Goal: Check status

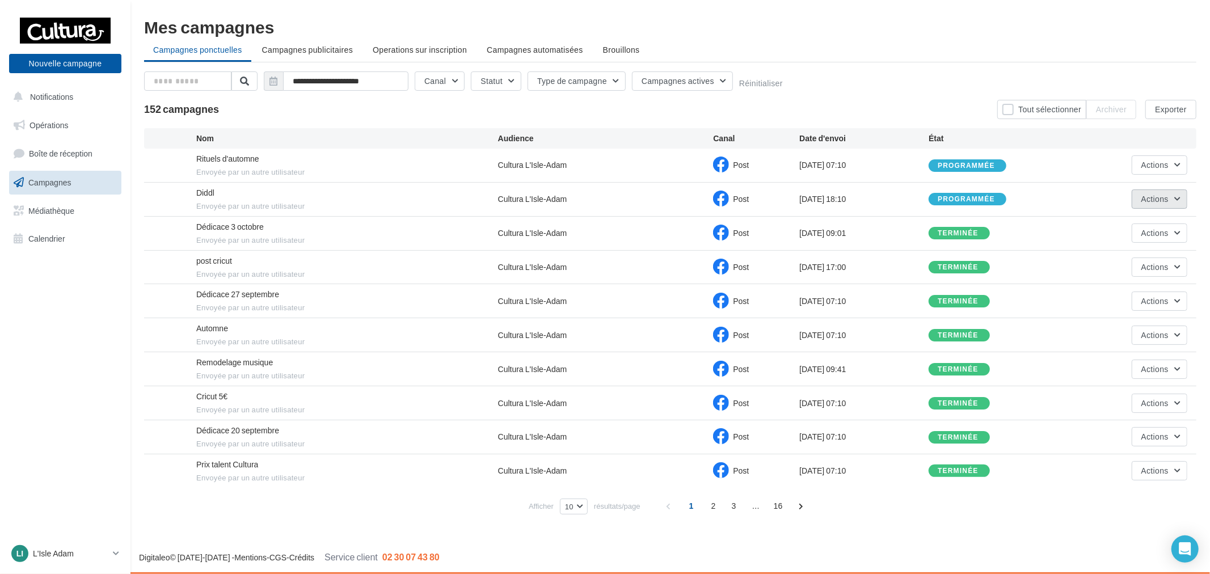
click at [1172, 205] on button "Actions" at bounding box center [1160, 199] width 56 height 19
click at [1170, 196] on button "Actions" at bounding box center [1160, 199] width 56 height 19
drag, startPoint x: 583, startPoint y: 205, endPoint x: 1000, endPoint y: 207, distance: 417.7
click at [998, 208] on div "Diddl Envoyée par un autre utilisateur Cultura L'Isle-Adam Post 04/10/2025 07:1…" at bounding box center [670, 199] width 1053 height 33
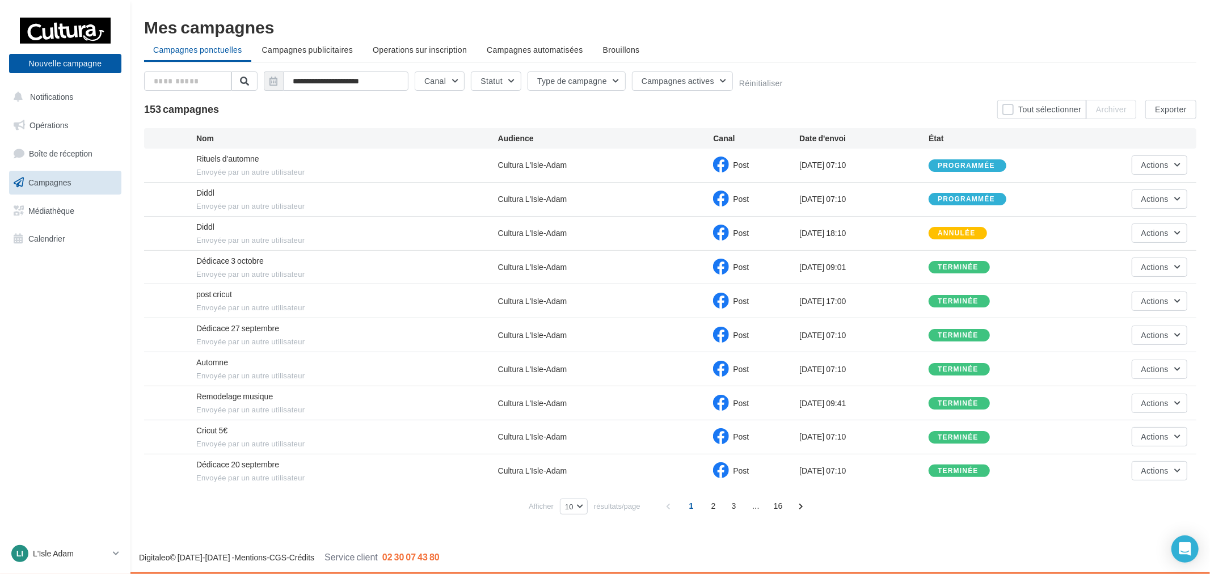
click at [1054, 200] on div "programmée" at bounding box center [993, 199] width 129 height 12
drag, startPoint x: 814, startPoint y: 204, endPoint x: 914, endPoint y: 210, distance: 100.0
click at [910, 210] on div "Diddl Envoyée par un autre utilisateur Cultura L'Isle-Adam Post 04/10/2025 07:1…" at bounding box center [670, 199] width 1053 height 33
click at [983, 213] on div "Diddl Envoyée par un autre utilisateur Cultura L'Isle-Adam Post 04/10/2025 07:1…" at bounding box center [670, 199] width 1053 height 33
